Goal: Information Seeking & Learning: Understand process/instructions

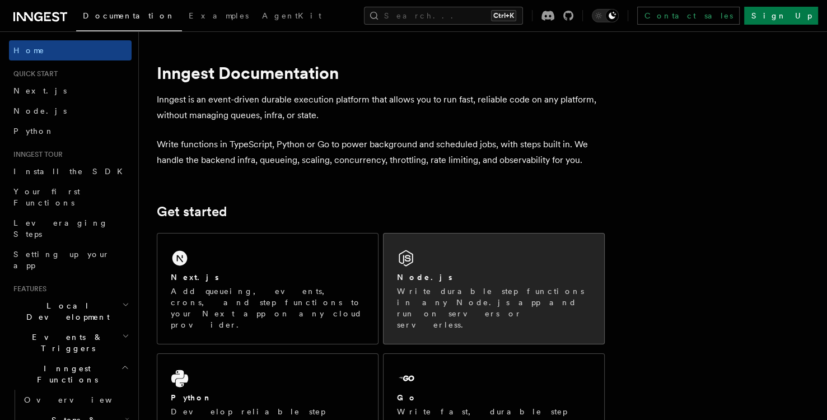
click at [478, 293] on p "Write durable step functions in any Node.js app and run on servers or serverles…" at bounding box center [494, 308] width 194 height 45
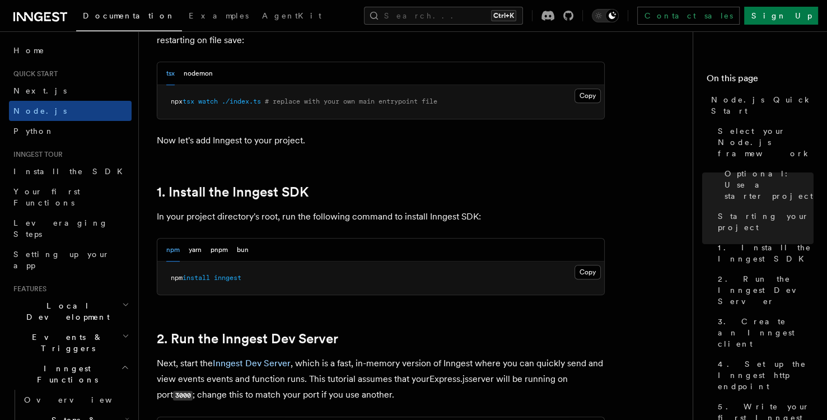
scroll to position [616, 0]
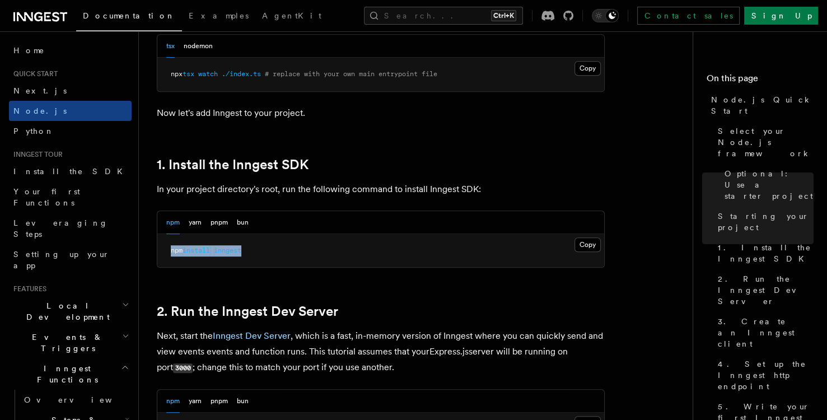
drag, startPoint x: 249, startPoint y: 246, endPoint x: 158, endPoint y: 247, distance: 90.7
click at [158, 247] on pre "npm install inngest" at bounding box center [380, 251] width 447 height 34
copy span "npm install inngest"
click at [551, 195] on p "In your project directory's root, run the following command to install Inngest …" at bounding box center [381, 189] width 448 height 16
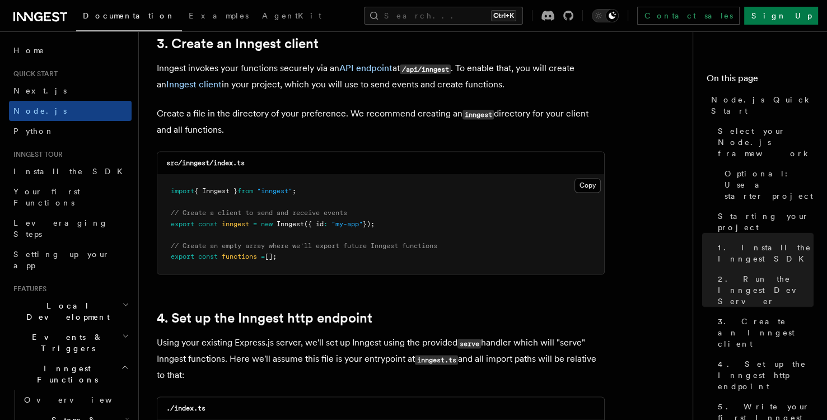
scroll to position [1456, 0]
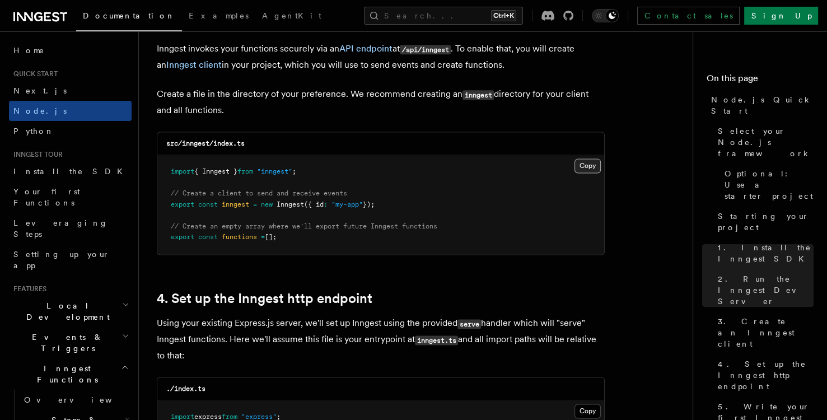
click at [581, 169] on button "Copy Copied" at bounding box center [587, 165] width 26 height 15
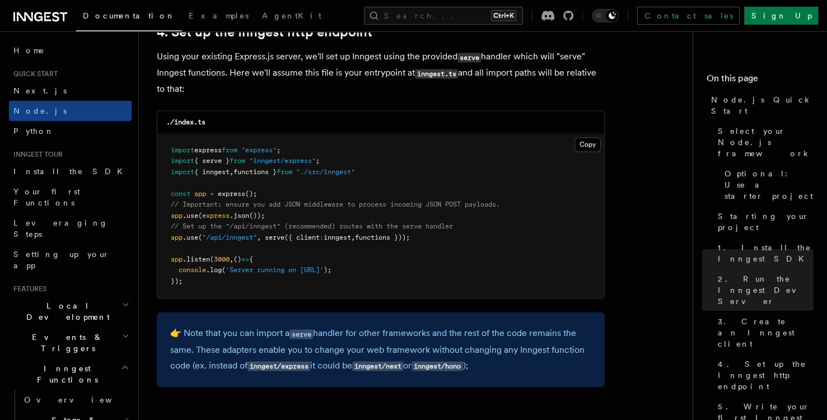
scroll to position [1735, 0]
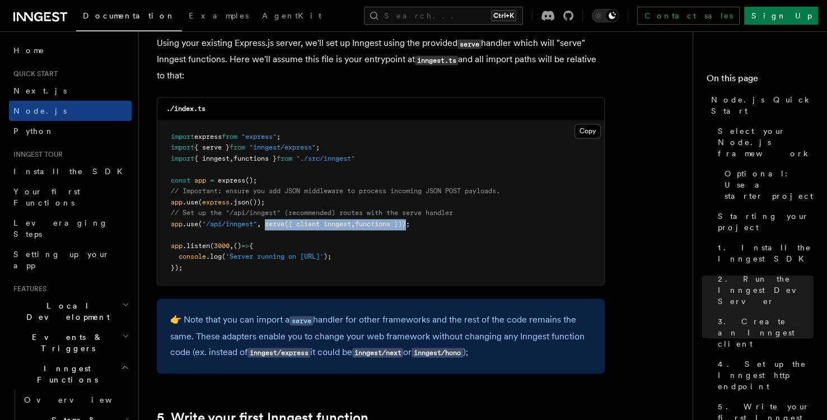
drag, startPoint x: 266, startPoint y: 224, endPoint x: 416, endPoint y: 221, distance: 149.5
click at [410, 221] on span "app .use ( "/api/inngest" , serve ({ client : inngest , functions }));" at bounding box center [290, 224] width 239 height 8
copy span "serve ({ client : inngest , functions })"
click at [472, 242] on pre "import express from "express" ; import { serve } from "inngest/express" ; impor…" at bounding box center [380, 202] width 447 height 165
